Goal: Information Seeking & Learning: Learn about a topic

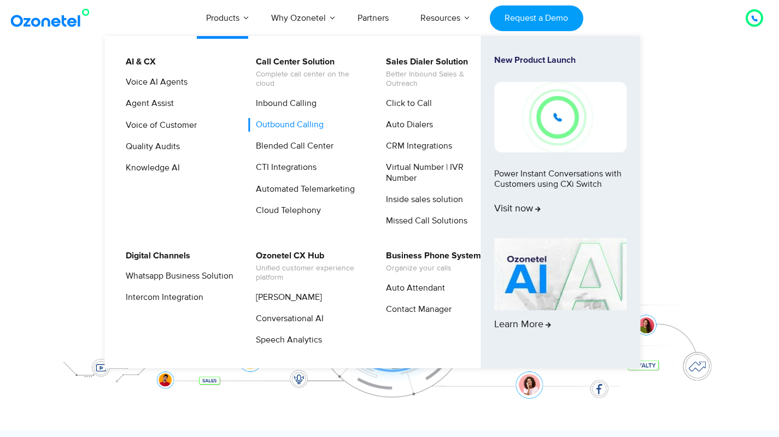
click at [294, 123] on link "Outbound Calling" at bounding box center [287, 125] width 76 height 14
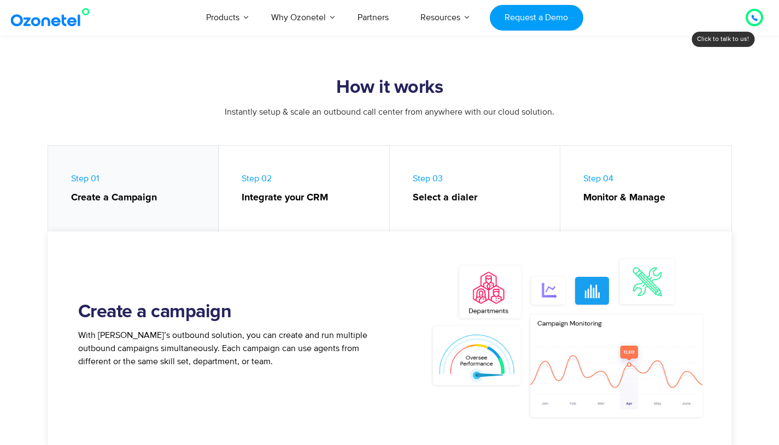
scroll to position [439, 0]
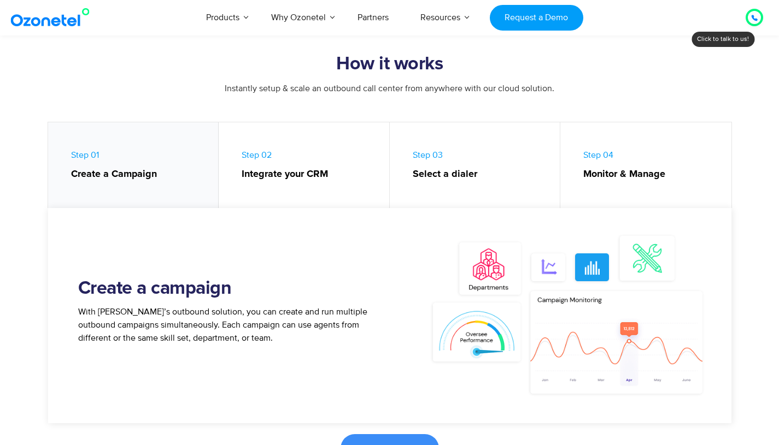
click at [313, 186] on link "Step 02 Integrate your CRM" at bounding box center [304, 167] width 171 height 91
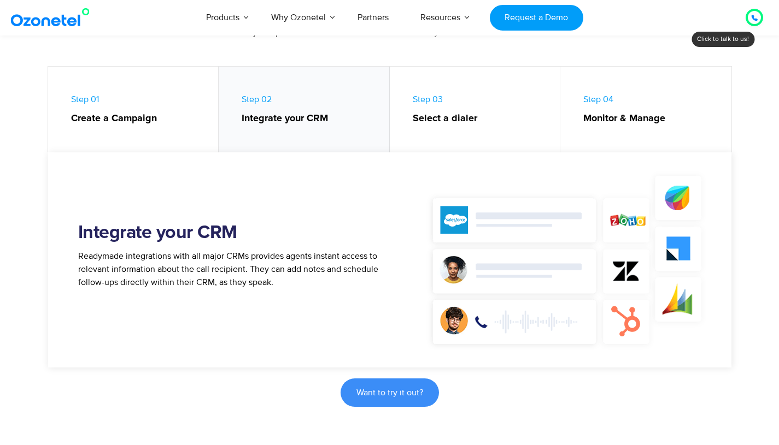
scroll to position [491, 0]
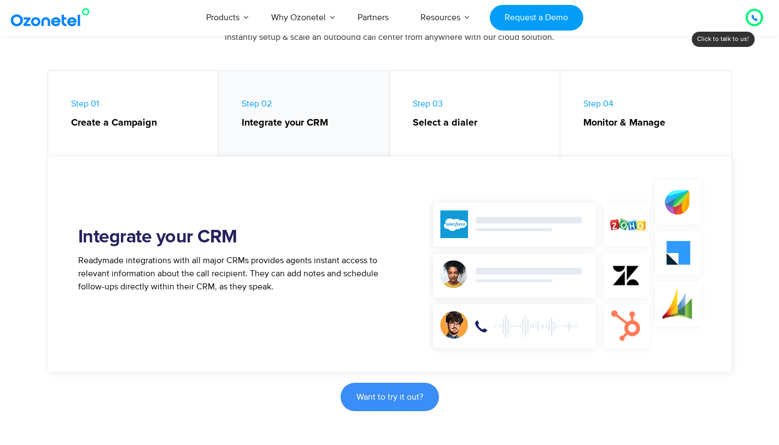
click at [461, 138] on link "Step 03 Select a dialer" at bounding box center [475, 116] width 171 height 91
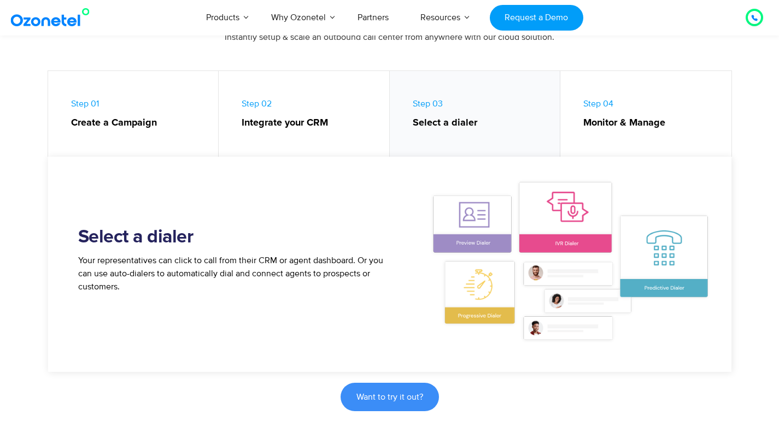
click at [627, 122] on strong "Monitor & Manage" at bounding box center [651, 123] width 137 height 15
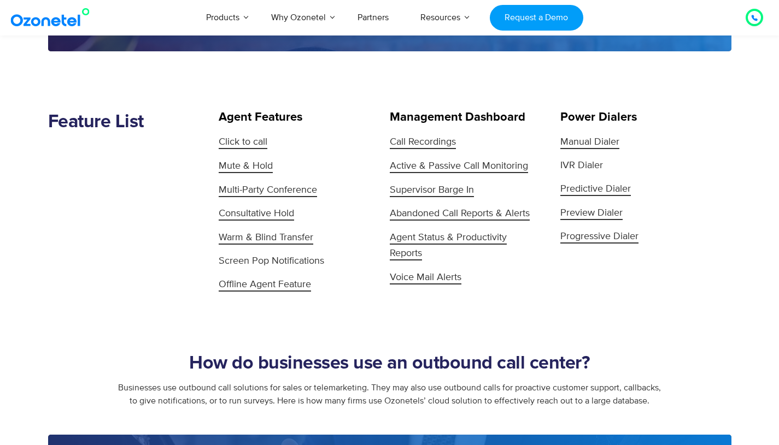
scroll to position [1076, 0]
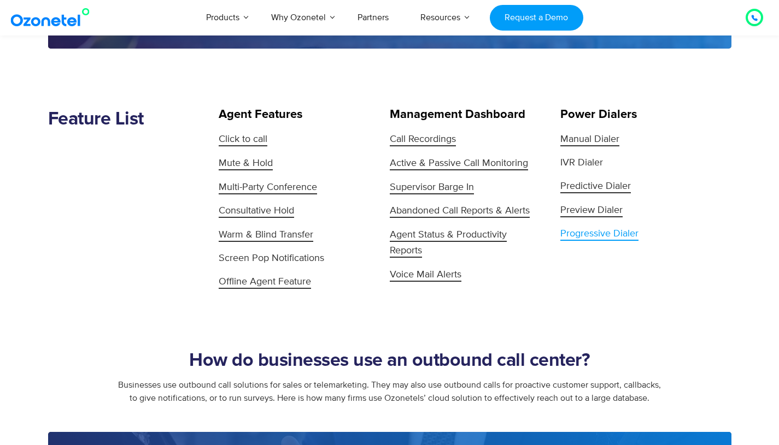
click at [598, 232] on span "Progressive Dialer" at bounding box center [599, 234] width 78 height 13
